Goal: Find specific page/section

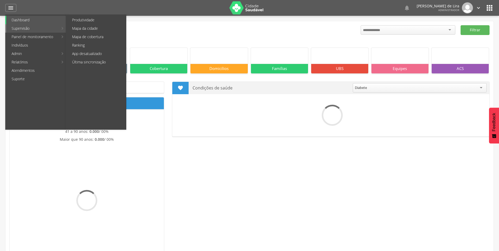
click at [23, 27] on link "Supervisão" at bounding box center [32, 28] width 52 height 8
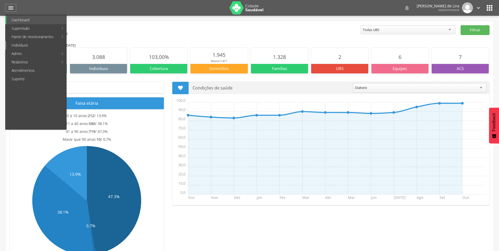
click at [21, 44] on link "Indivíduos" at bounding box center [36, 45] width 60 height 8
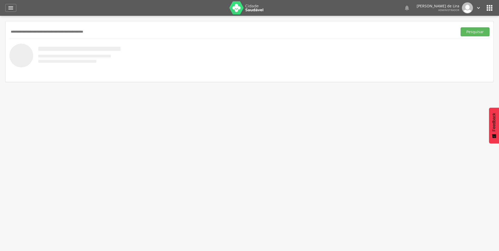
click at [27, 28] on input "text" at bounding box center [232, 31] width 446 height 9
click at [461, 27] on button "Pesquisar" at bounding box center [475, 31] width 29 height 9
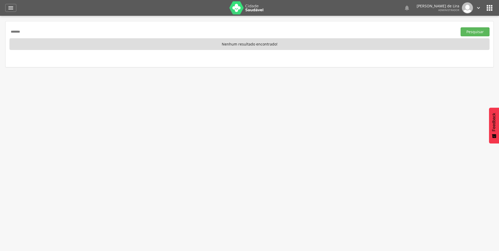
click at [461, 27] on button "Pesquisar" at bounding box center [475, 31] width 29 height 9
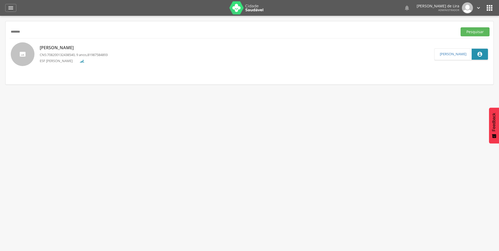
drag, startPoint x: 57, startPoint y: 29, endPoint x: -1, endPoint y: 28, distance: 58.4
click at [0, 28] on html " Dashboard Supervisão Produtividade Mapa da cidade Mapa de cobertura Ranking A…" at bounding box center [249, 125] width 499 height 251
type input "**********"
click at [461, 27] on button "Pesquisar" at bounding box center [475, 31] width 29 height 9
